Goal: Information Seeking & Learning: Learn about a topic

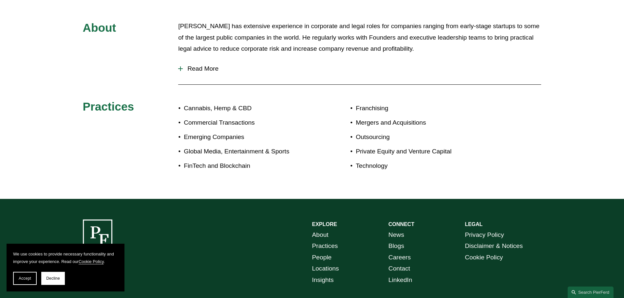
scroll to position [232, 0]
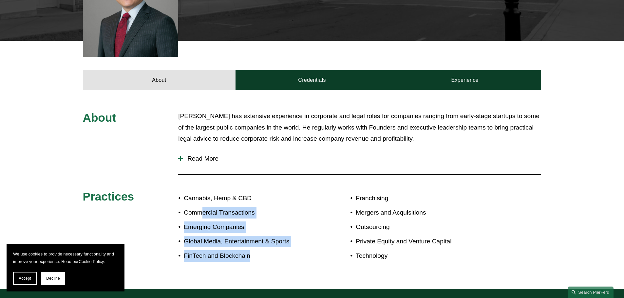
drag, startPoint x: 246, startPoint y: 200, endPoint x: 311, endPoint y: 240, distance: 76.3
click at [311, 240] on ul "Cannabis, Hemp & CBD Commercial Transactions Emerging Companies Global Media, E…" at bounding box center [245, 227] width 134 height 69
click at [311, 239] on ul "Cannabis, Hemp & CBD Commercial Transactions Emerging Companies Global Media, E…" at bounding box center [245, 227] width 134 height 69
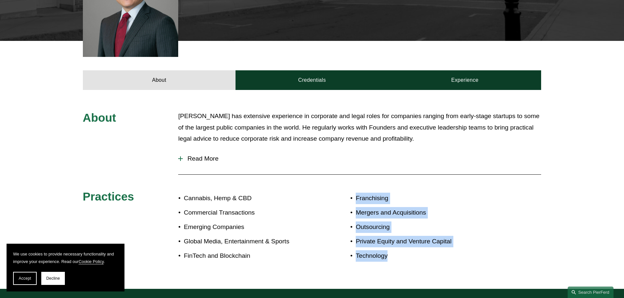
drag, startPoint x: 358, startPoint y: 193, endPoint x: 398, endPoint y: 245, distance: 66.1
click at [398, 245] on ul "Franchising Mergers and Acquisitions Outsourcing Private Equity and Venture Cap…" at bounding box center [426, 227] width 153 height 69
drag, startPoint x: 391, startPoint y: 234, endPoint x: 362, endPoint y: 201, distance: 43.1
click at [390, 236] on p "Private Equity and Venture Capital" at bounding box center [429, 241] width 147 height 11
click at [201, 155] on span "Read More" at bounding box center [362, 158] width 358 height 7
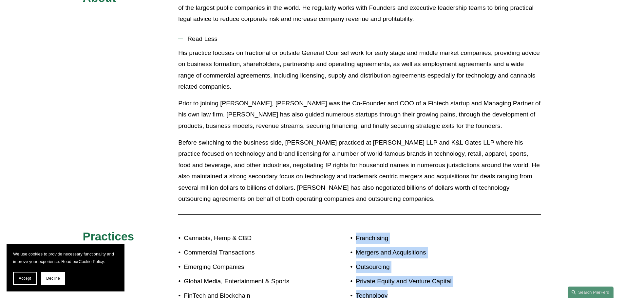
scroll to position [363, 0]
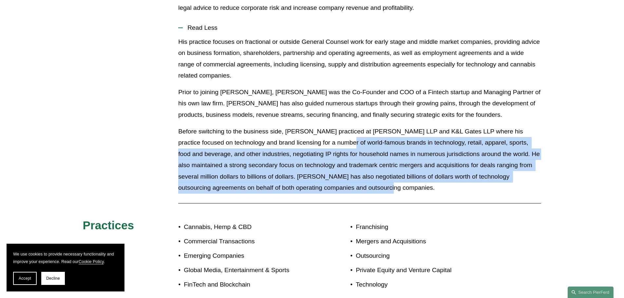
drag, startPoint x: 331, startPoint y: 131, endPoint x: 434, endPoint y: 178, distance: 113.1
click at [434, 178] on p "Before switching to the business side, [PERSON_NAME] practiced at [PERSON_NAME]…" at bounding box center [359, 160] width 363 height 68
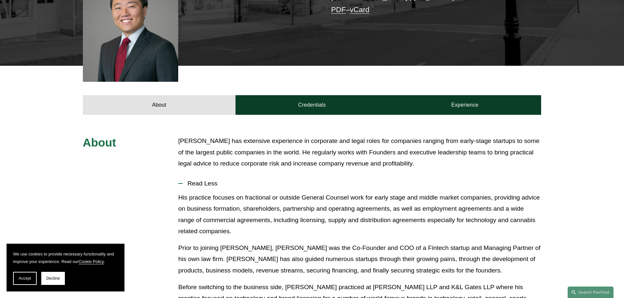
scroll to position [199, 0]
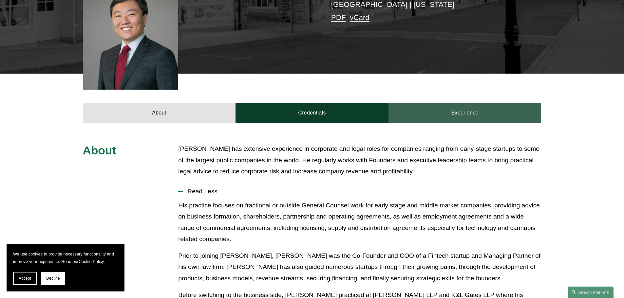
click at [468, 103] on link "Experience" at bounding box center [464, 113] width 153 height 20
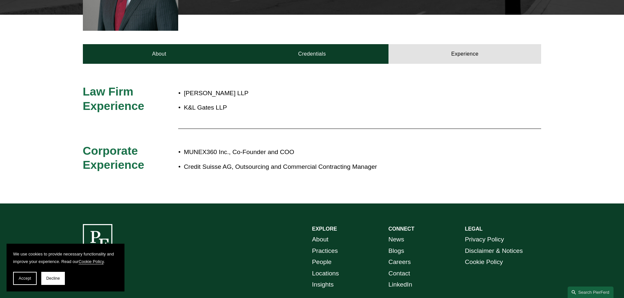
scroll to position [265, 0]
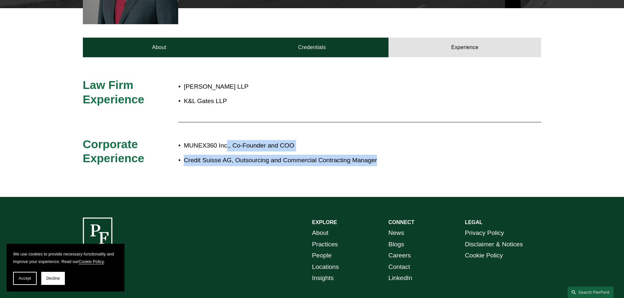
drag, startPoint x: 261, startPoint y: 138, endPoint x: 419, endPoint y: 152, distance: 158.2
click at [412, 153] on ul "MUNEX360 Inc., Co-Founder and COO Credit Suisse AG, Outsourcing and Commercial …" at bounding box center [331, 153] width 306 height 26
click at [420, 155] on p "Credit Suisse AG, Outsourcing and Commercial Contracting Manager" at bounding box center [334, 160] width 300 height 11
click at [411, 140] on p "MUNEX360 Inc., Co-Founder and COO" at bounding box center [334, 145] width 300 height 11
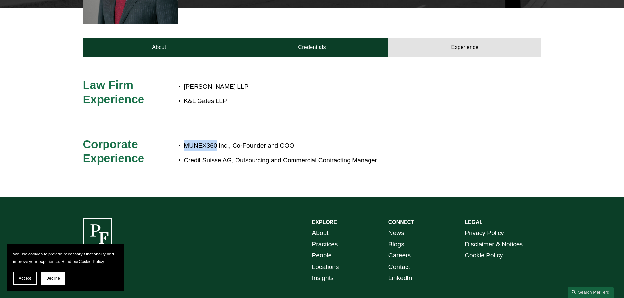
drag, startPoint x: 184, startPoint y: 134, endPoint x: 217, endPoint y: 135, distance: 32.8
click at [217, 140] on p "MUNEX360 Inc., Co-Founder and COO" at bounding box center [334, 145] width 300 height 11
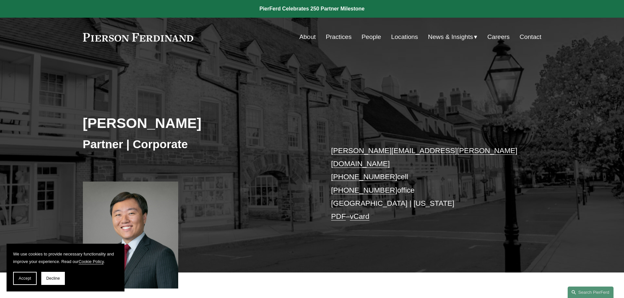
scroll to position [33, 0]
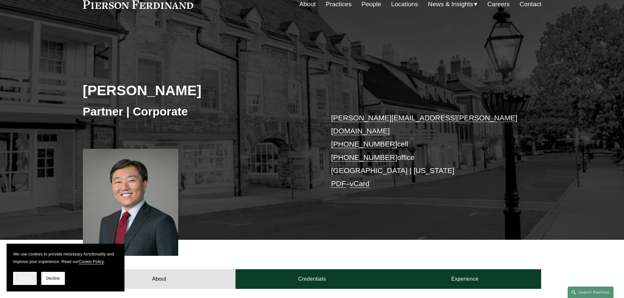
click at [30, 278] on span "Accept" at bounding box center [25, 278] width 12 height 5
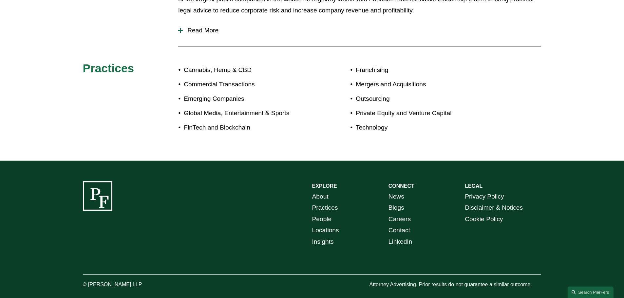
scroll to position [229, 0]
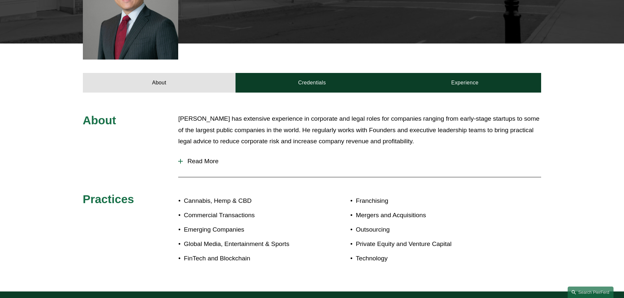
click at [192, 158] on span "Read More" at bounding box center [362, 161] width 358 height 7
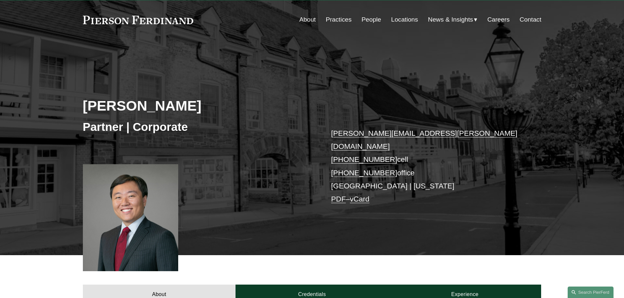
scroll to position [33, 0]
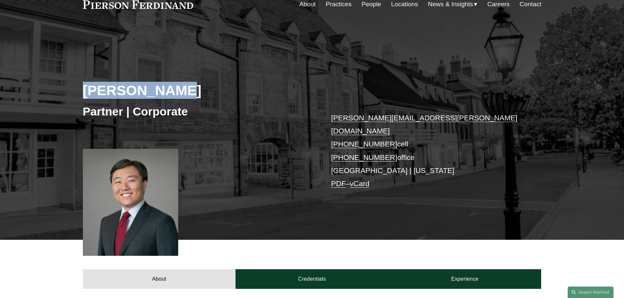
drag, startPoint x: 196, startPoint y: 86, endPoint x: 82, endPoint y: 90, distance: 114.4
click at [82, 90] on div "[PERSON_NAME] Partner | Corporate [PERSON_NAME][EMAIL_ADDRESS][PERSON_NAME][DOM…" at bounding box center [312, 141] width 624 height 197
